Goal: Find specific page/section: Find specific page/section

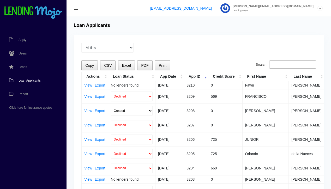
click at [305, 64] on input "Search:" at bounding box center [292, 65] width 47 height 8
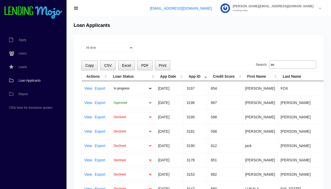
type input "a"
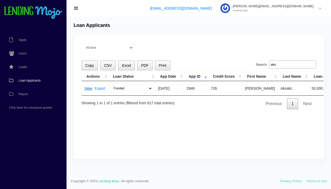
type input "aks"
click at [87, 88] on link "View" at bounding box center [88, 89] width 8 height 4
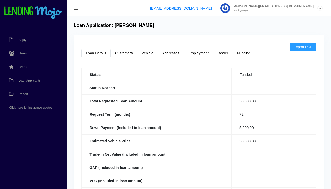
scroll to position [0, 0]
click at [224, 53] on link "Dealer" at bounding box center [223, 53] width 20 height 8
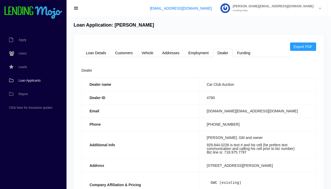
click at [29, 79] on span "Loan Applicants" at bounding box center [30, 80] width 22 height 3
